Goal: Task Accomplishment & Management: Manage account settings

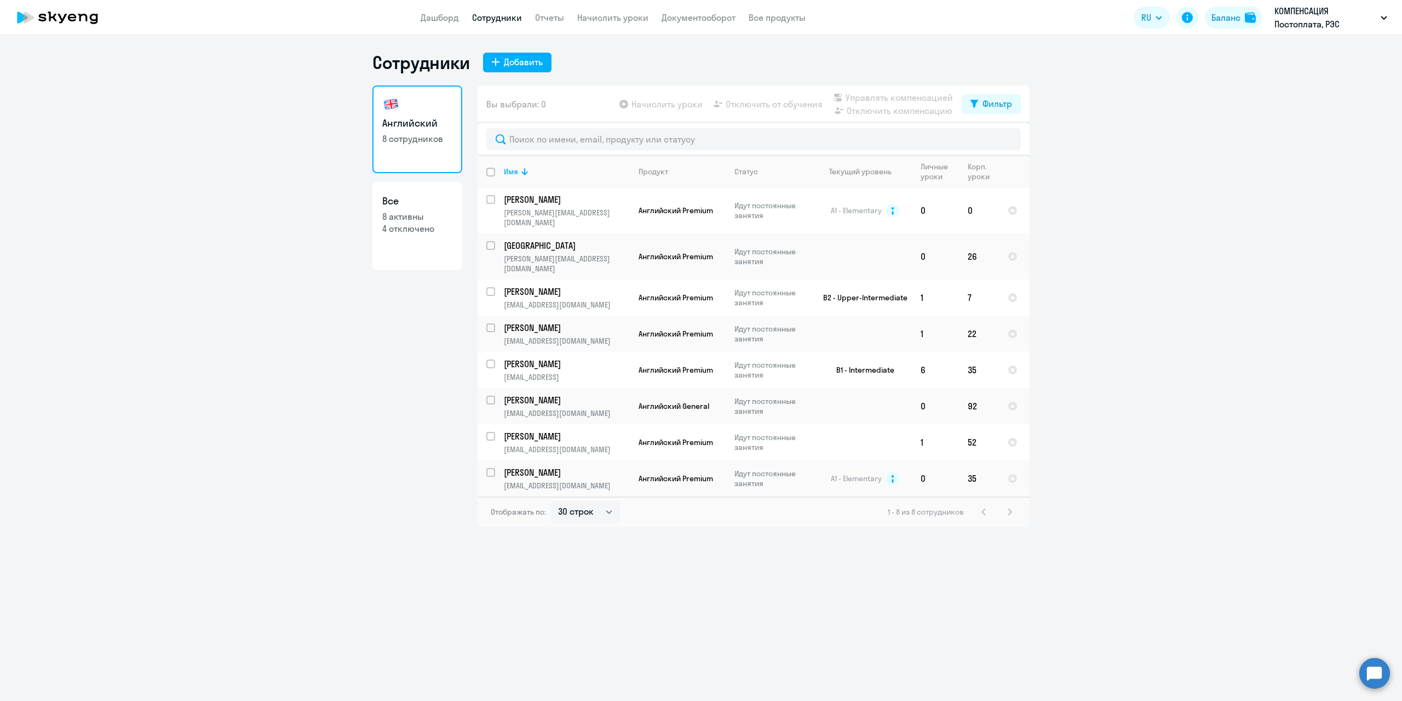
select select "30"
click at [524, 145] on input "text" at bounding box center [753, 139] width 535 height 22
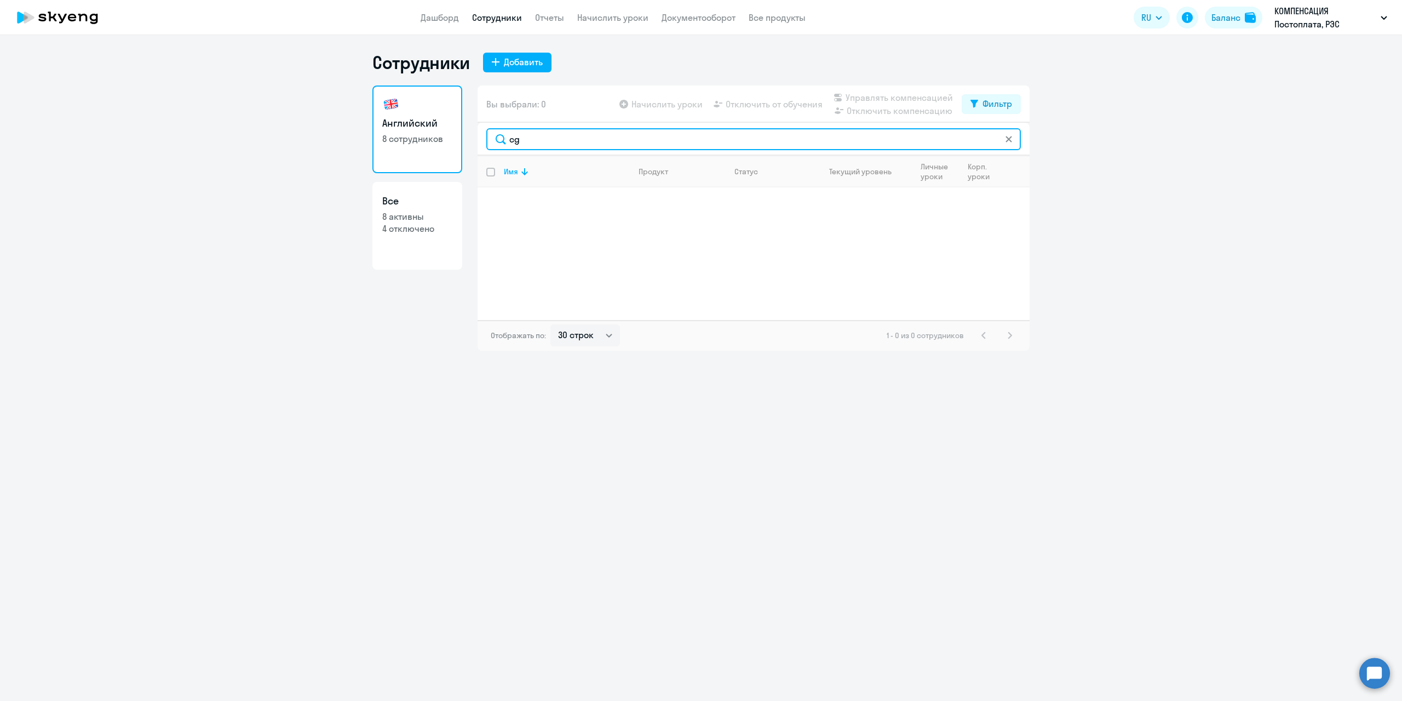
type input "c"
type input "с"
type input "s"
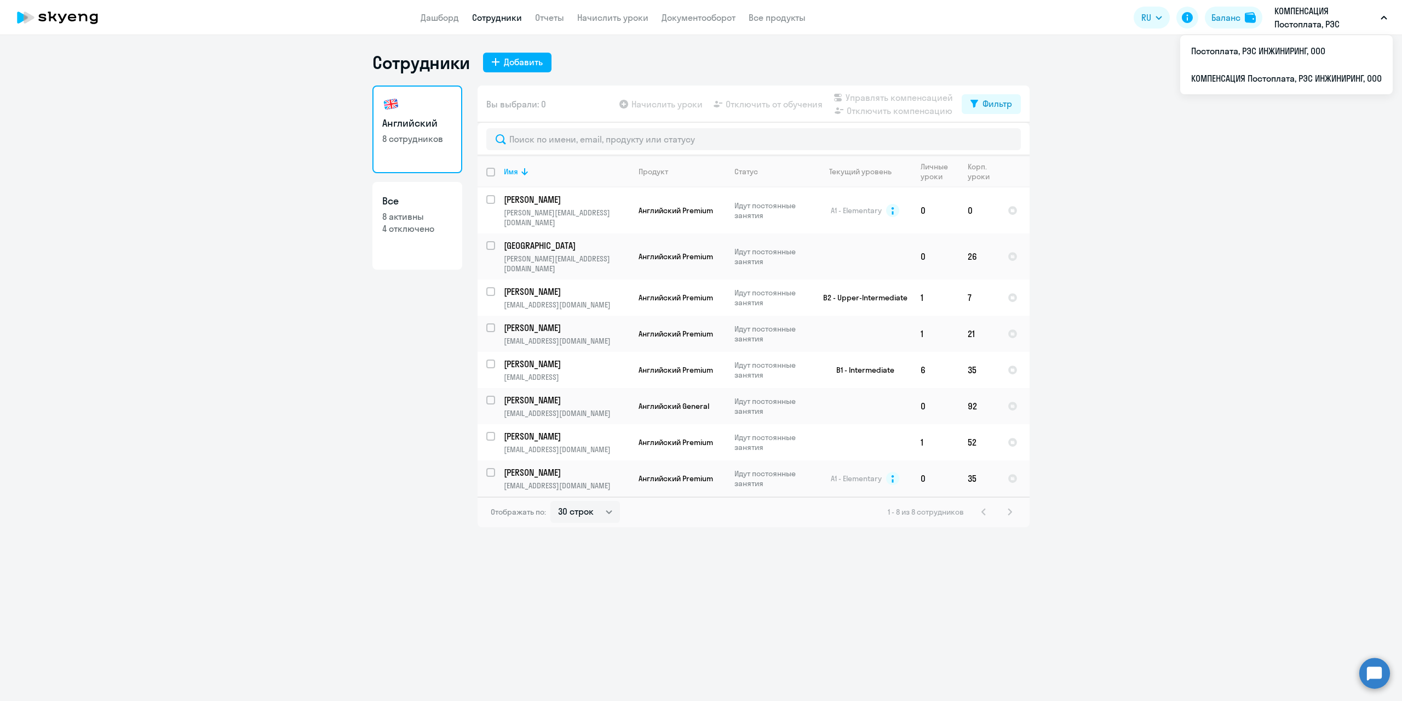
click at [1383, 16] on icon "button" at bounding box center [1384, 18] width 7 height 4
click at [1381, 18] on icon "button" at bounding box center [1384, 18] width 7 height 4
click at [1223, 83] on li "КОМПЕНСАЦИЯ Постоплата, РЭС ИНЖИНИРИНГ, ООО" at bounding box center [1287, 78] width 213 height 27
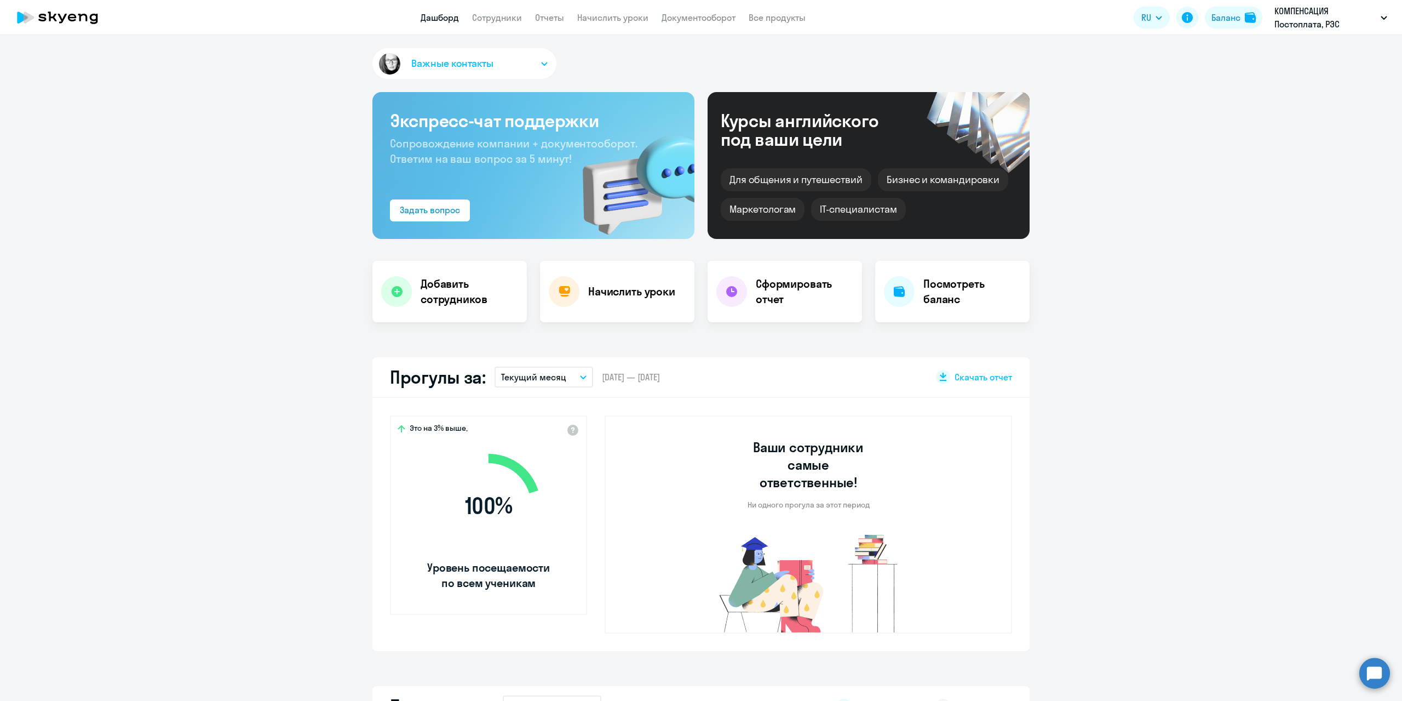
select select "30"
click at [496, 24] on app-menu-item-link "Сотрудники" at bounding box center [497, 18] width 50 height 14
click at [494, 14] on link "Сотрудники" at bounding box center [497, 17] width 50 height 11
select select "30"
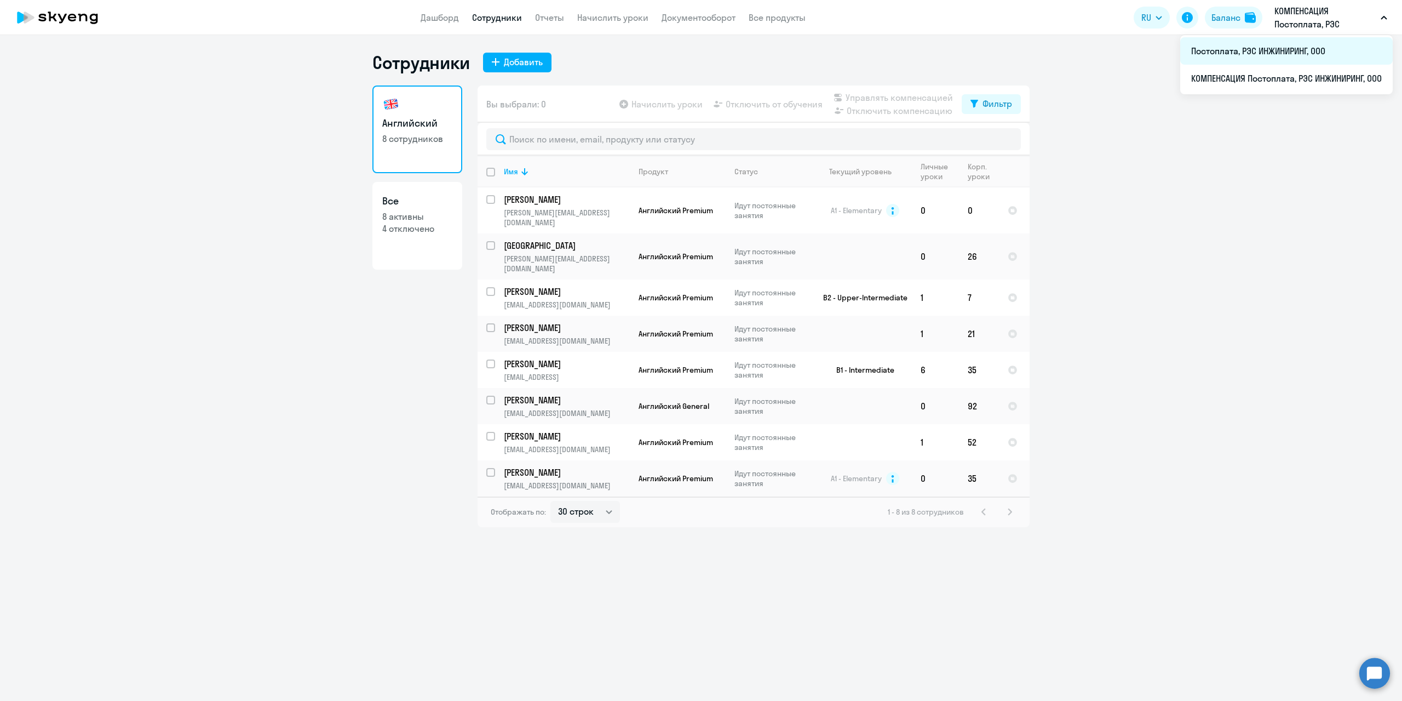
click at [1276, 46] on li "Постоплата, РЭС ИНЖИНИРИНГ, ООО" at bounding box center [1287, 50] width 213 height 27
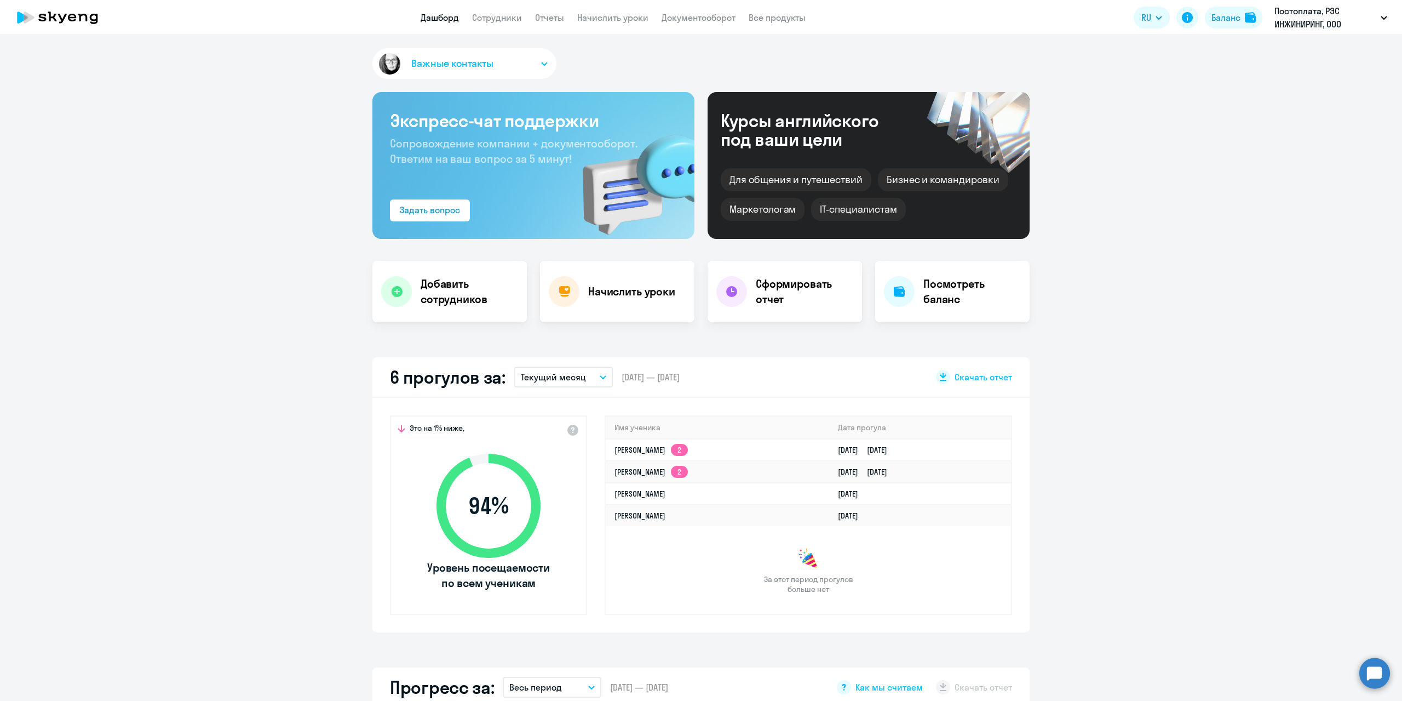
select select "30"
click at [500, 16] on link "Сотрудники" at bounding box center [497, 17] width 50 height 11
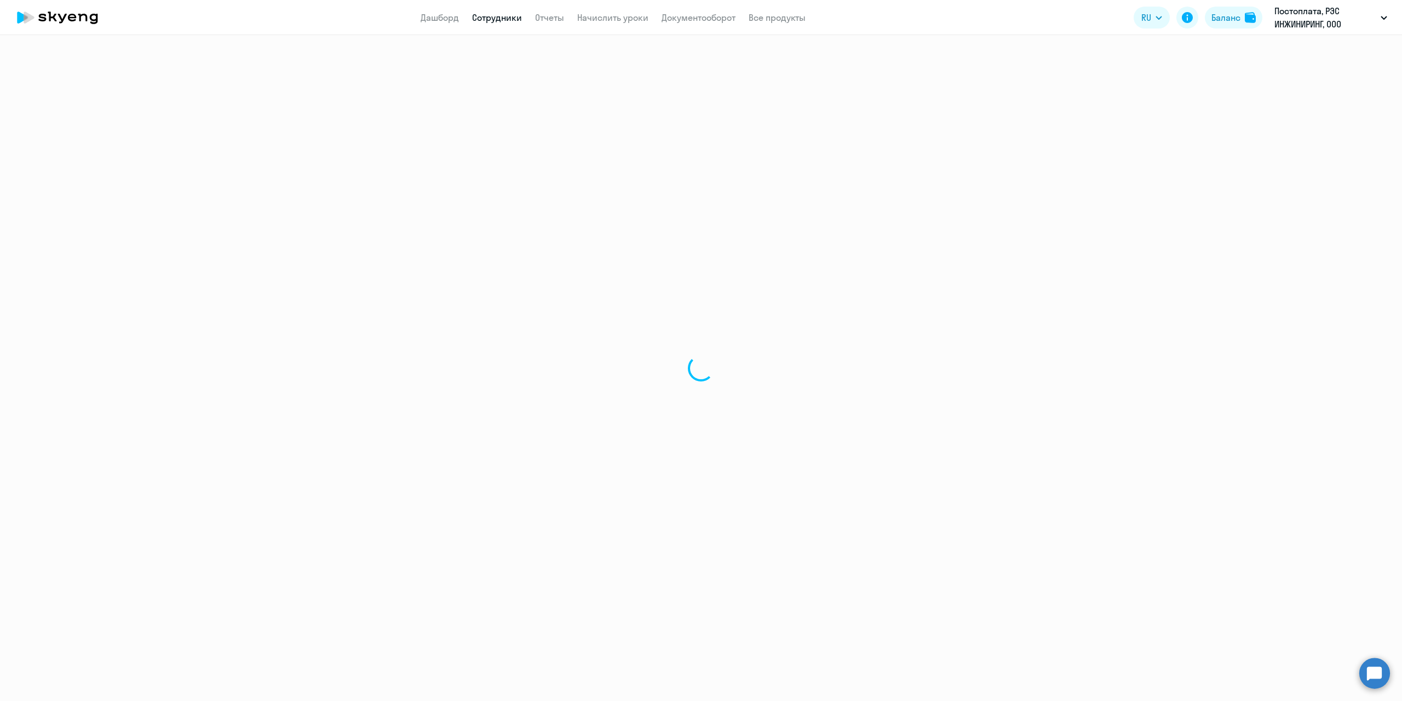
select select "30"
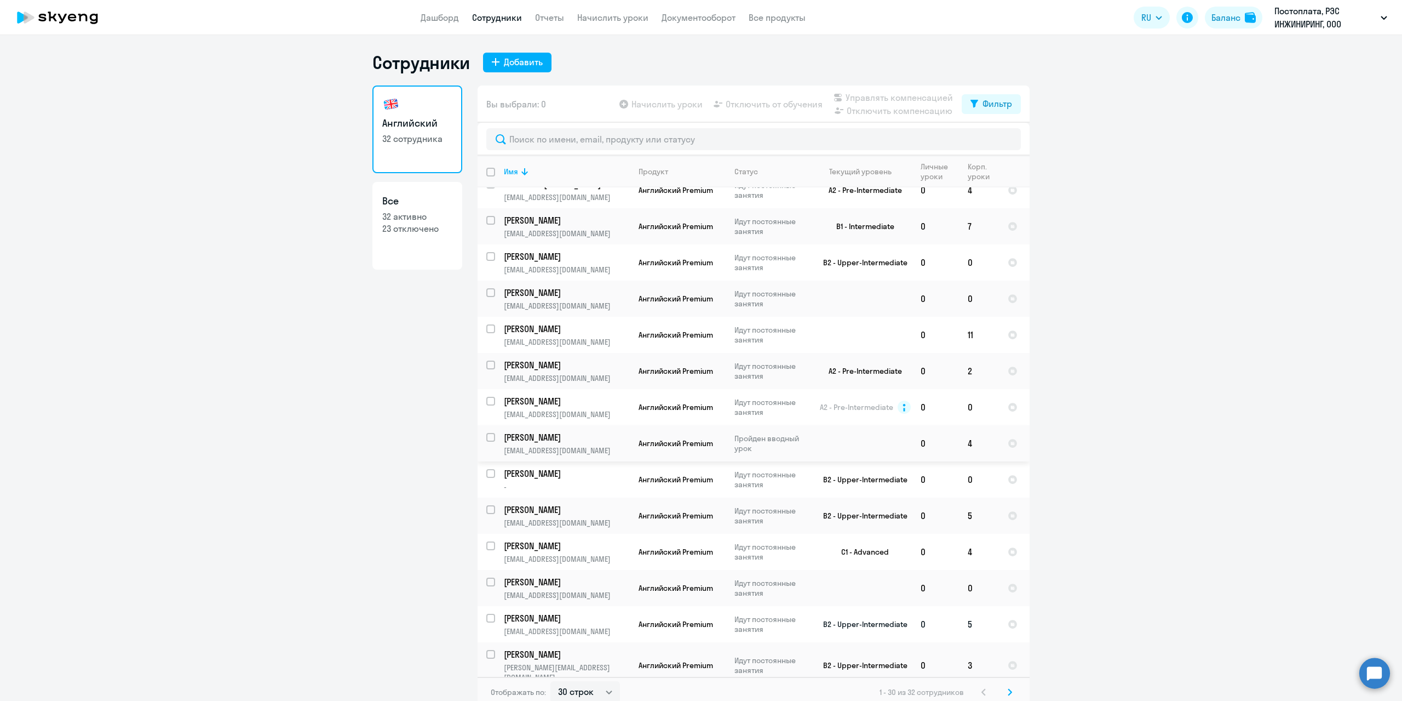
scroll to position [164, 0]
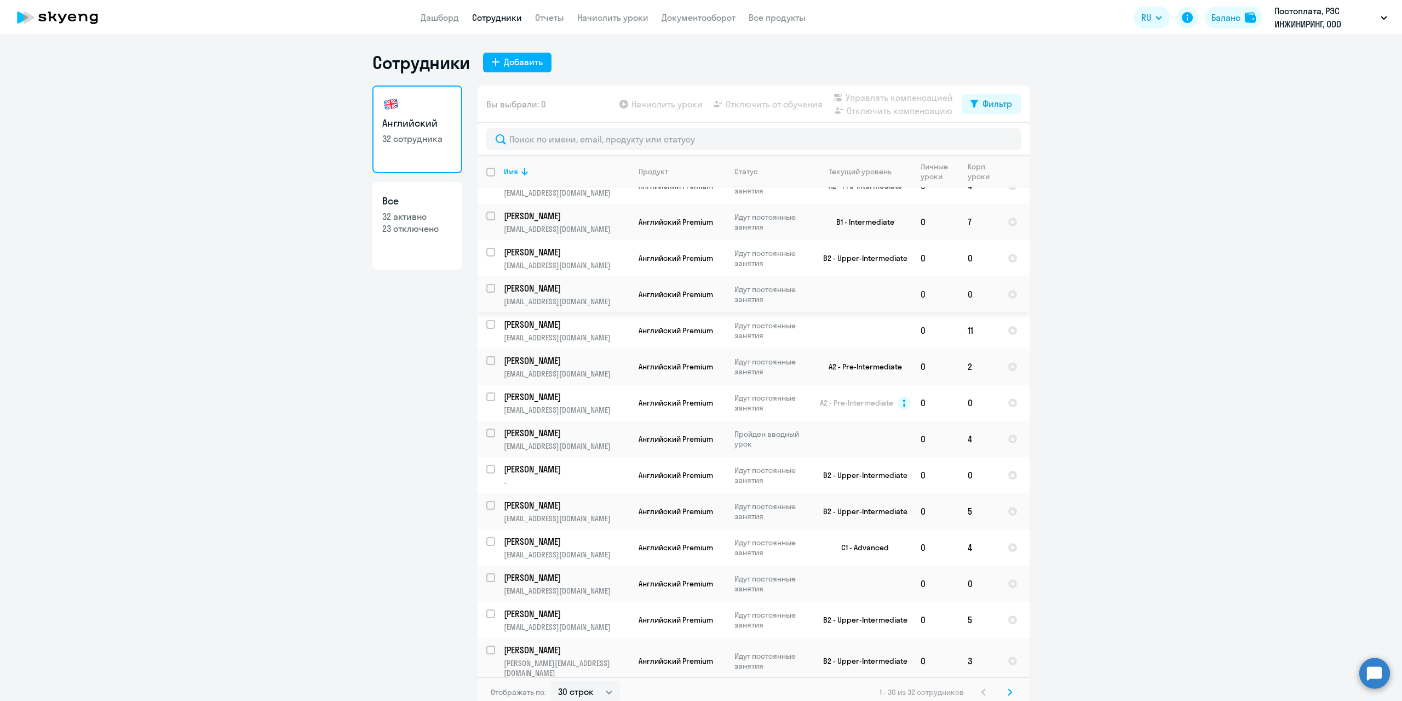
click at [486, 287] on input "select row 42178267" at bounding box center [497, 295] width 22 height 22
checkbox input "true"
click at [658, 108] on span "Начислить уроки" at bounding box center [667, 104] width 71 height 13
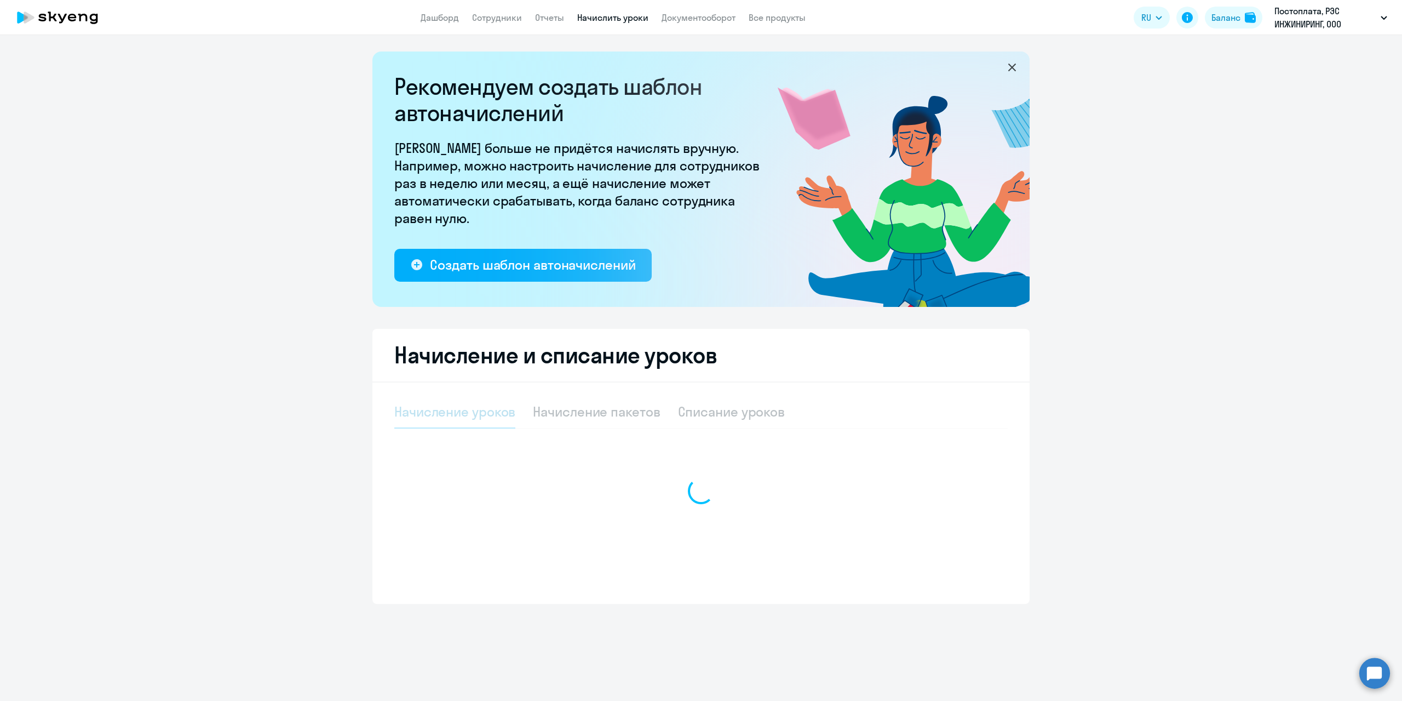
select select "10"
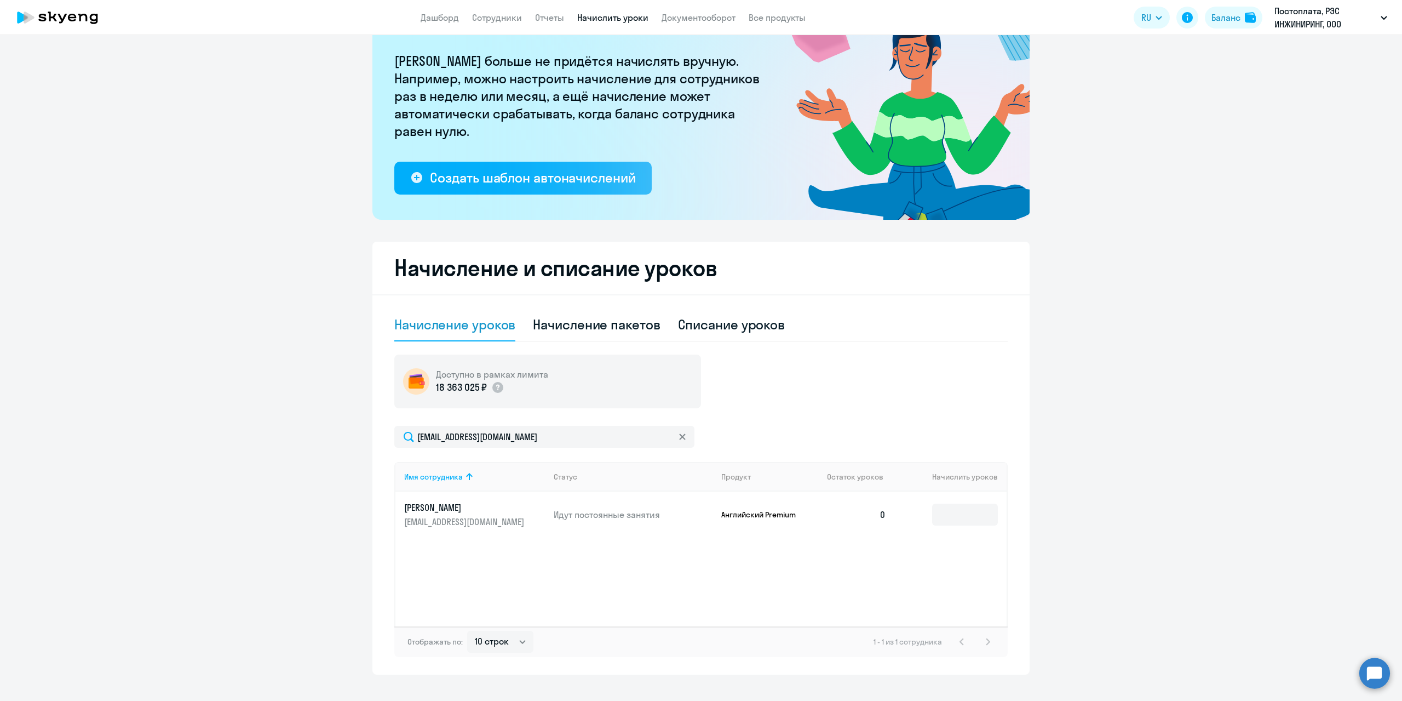
scroll to position [105, 0]
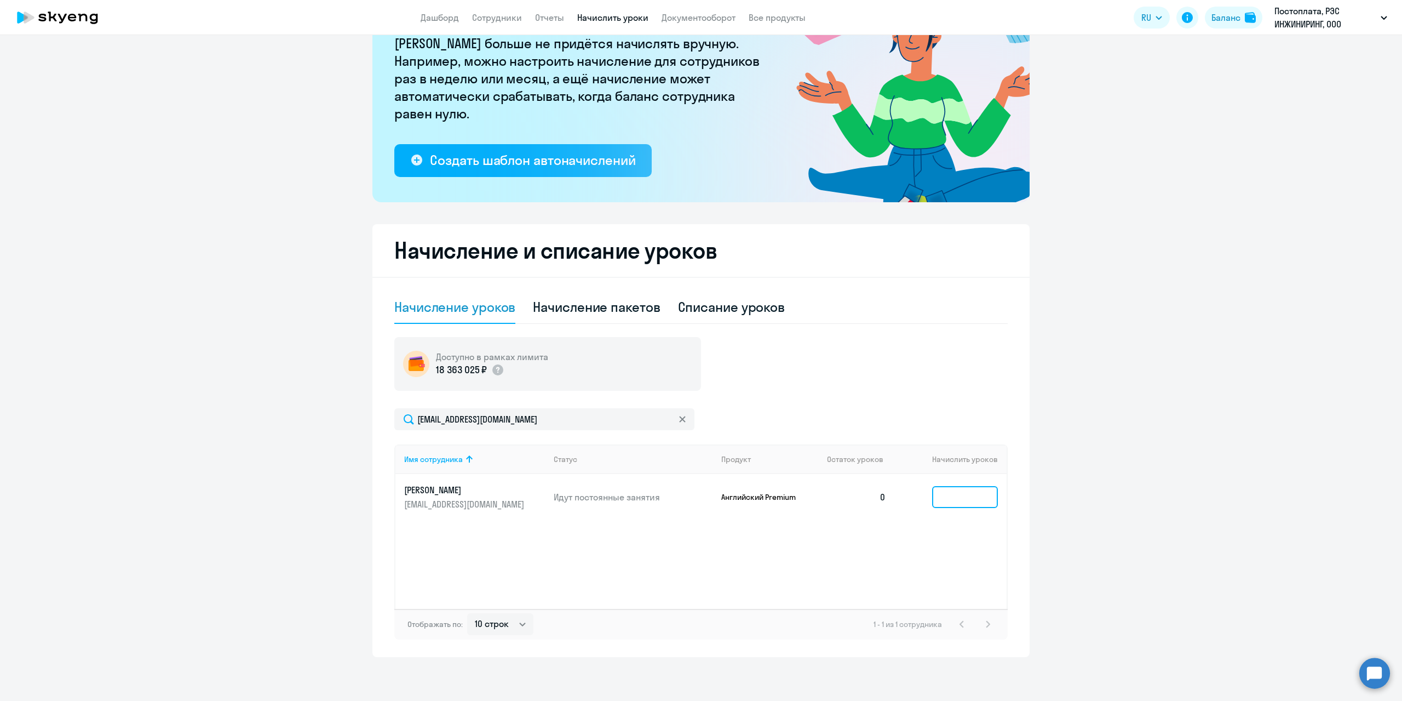
click at [949, 502] on input at bounding box center [965, 497] width 66 height 22
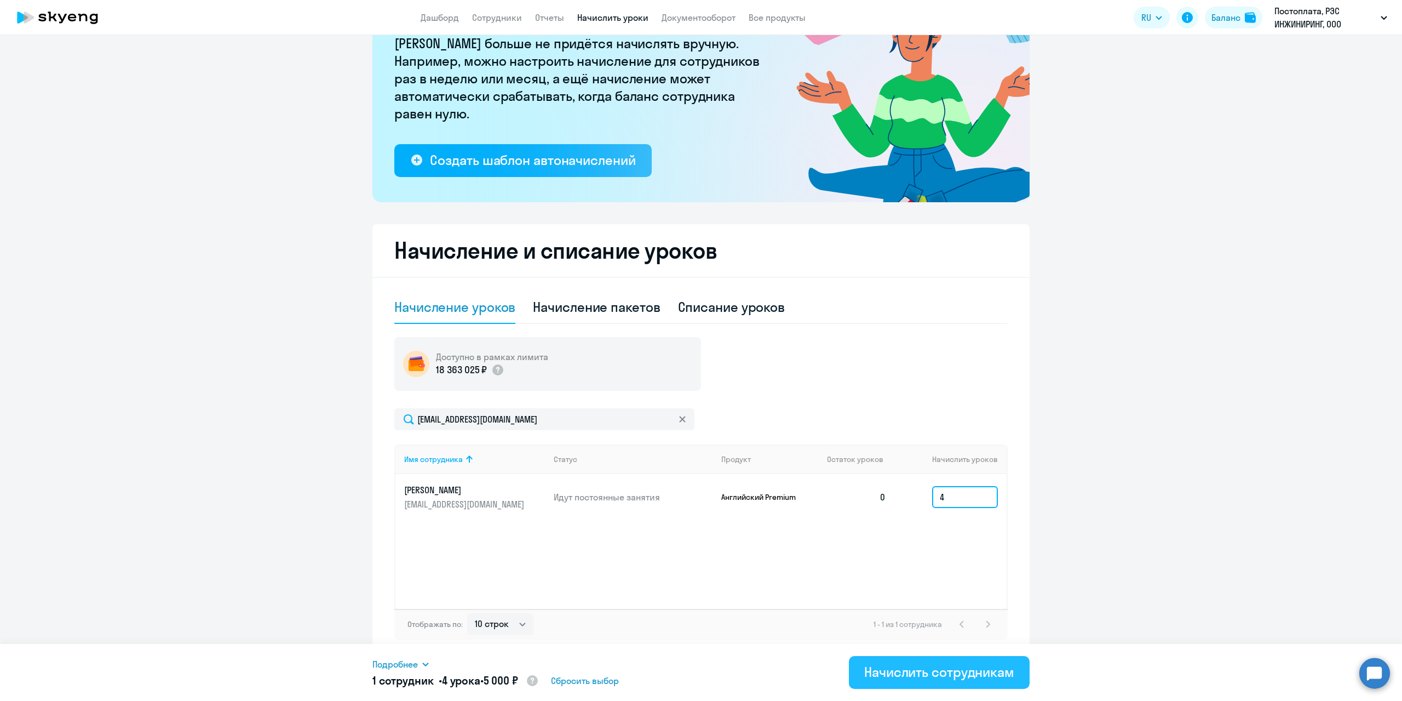
type input "4"
click at [930, 667] on div "Начислить сотрудникам" at bounding box center [939, 672] width 150 height 18
